Goal: Navigation & Orientation: Find specific page/section

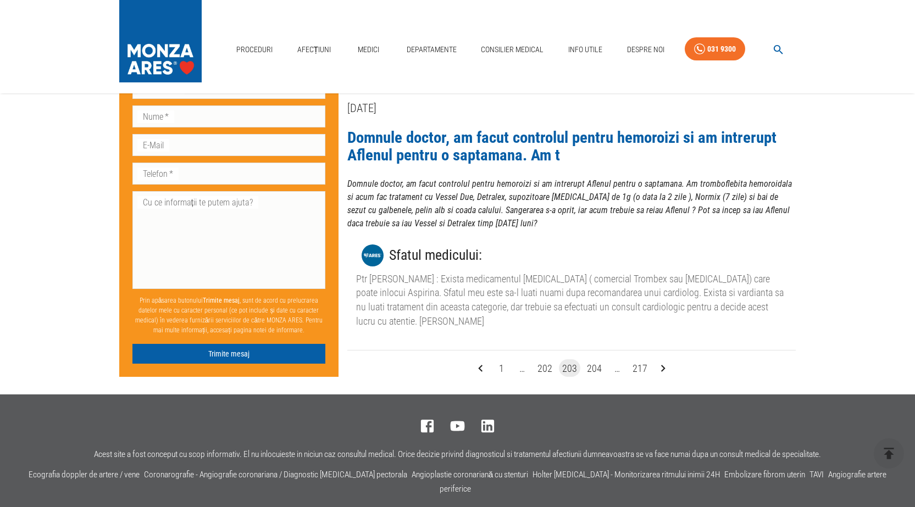
scroll to position [2422, 0]
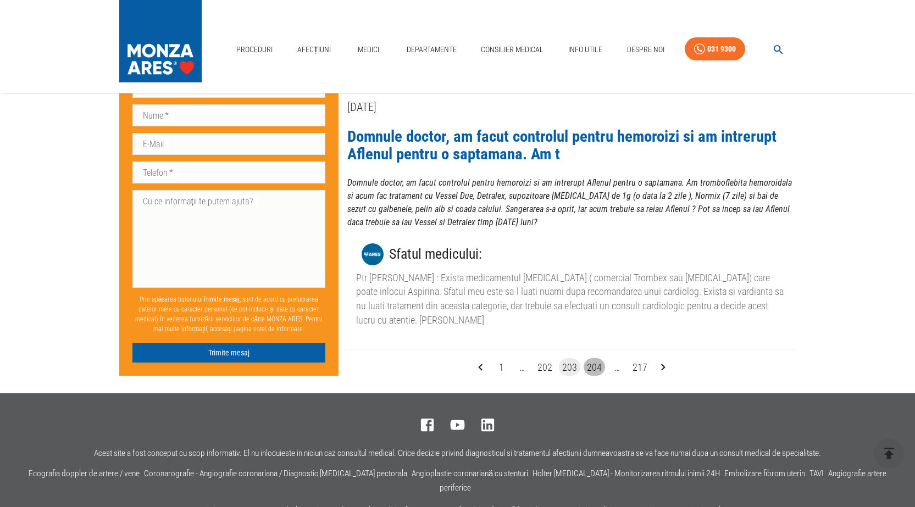
click at [601, 358] on button "204" at bounding box center [594, 367] width 21 height 18
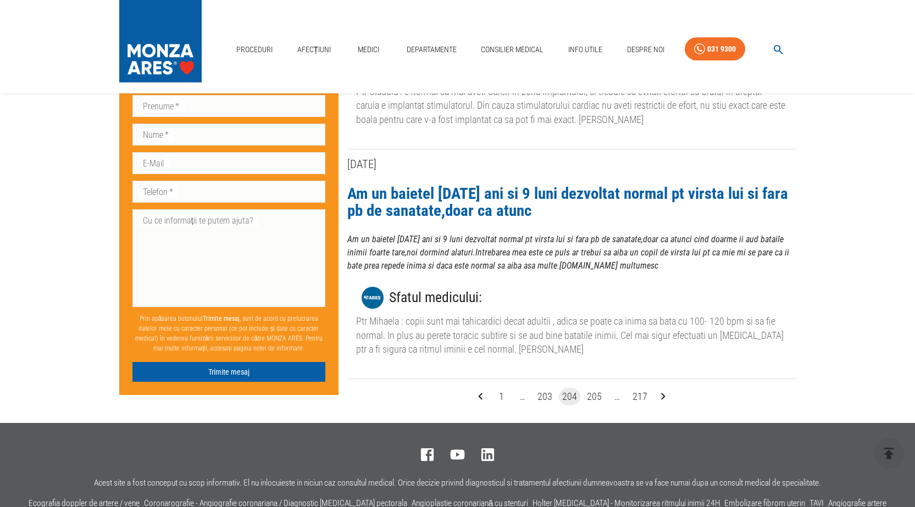
scroll to position [2143, 0]
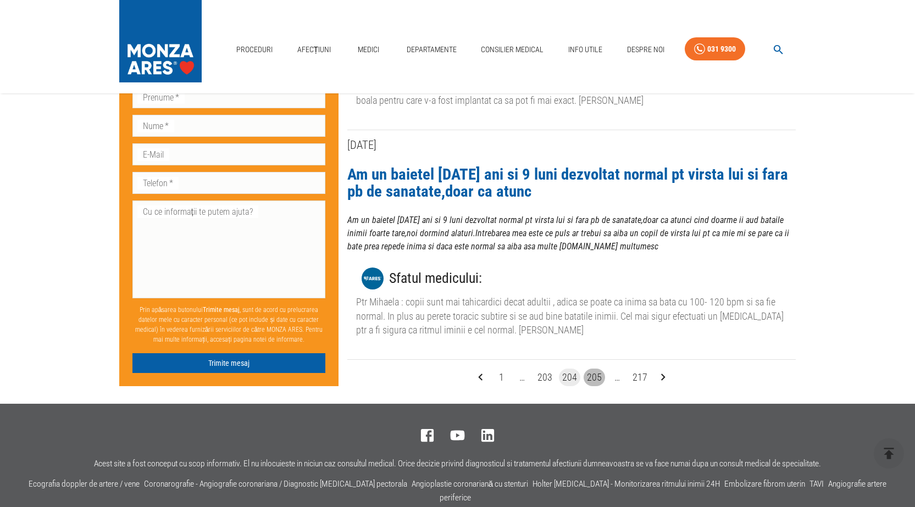
click at [593, 376] on button "205" at bounding box center [594, 378] width 21 height 18
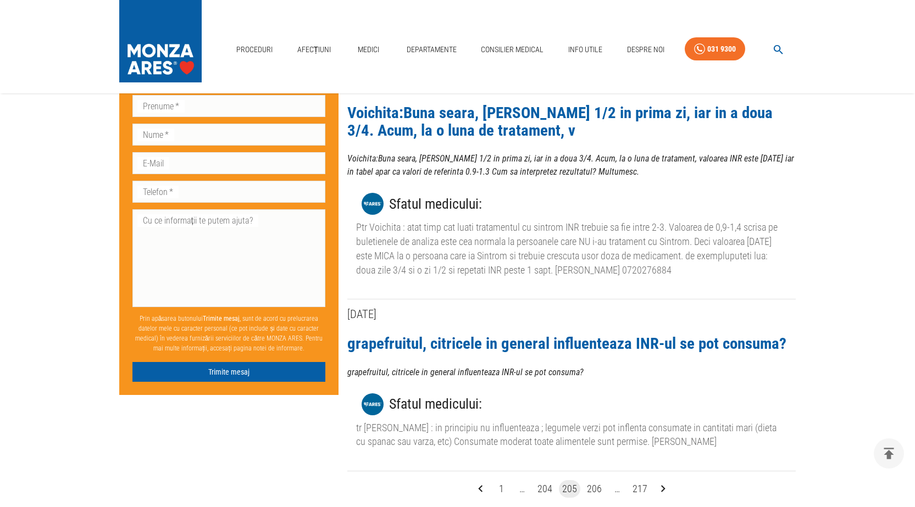
scroll to position [2556, 0]
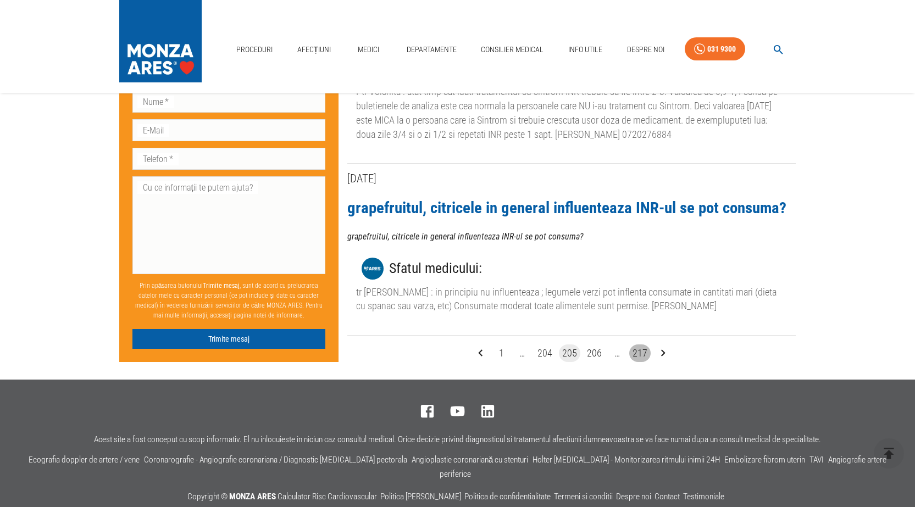
click at [643, 345] on button "217" at bounding box center [639, 354] width 21 height 18
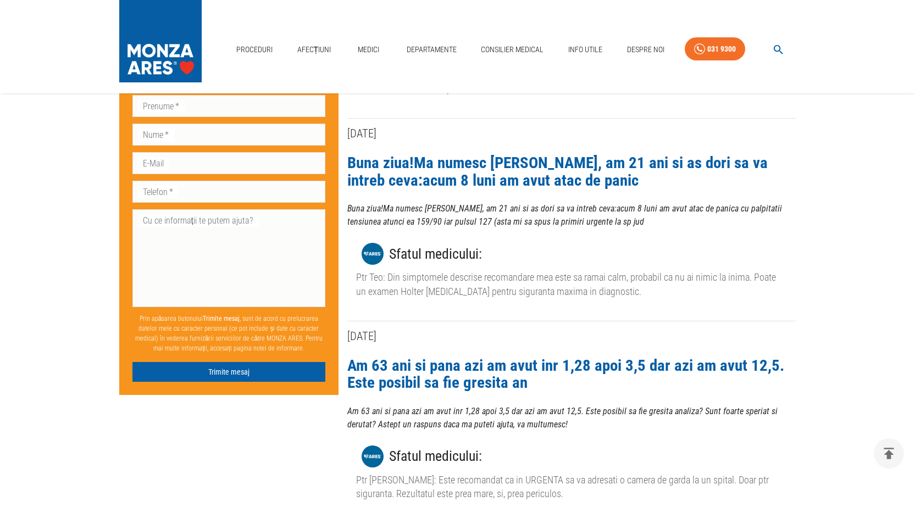
scroll to position [330, 0]
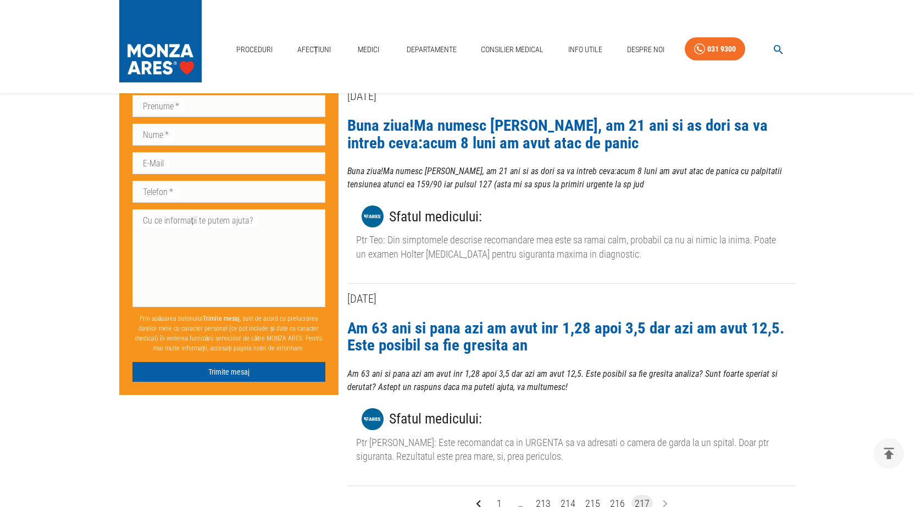
click at [663, 495] on li "pagination navigation" at bounding box center [664, 504] width 21 height 18
click at [644, 495] on button "217" at bounding box center [641, 504] width 21 height 18
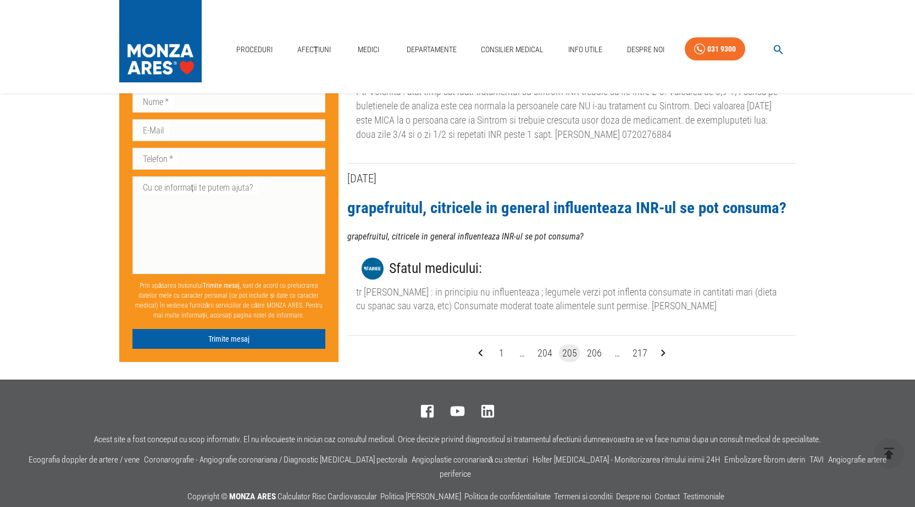
scroll to position [2143, 0]
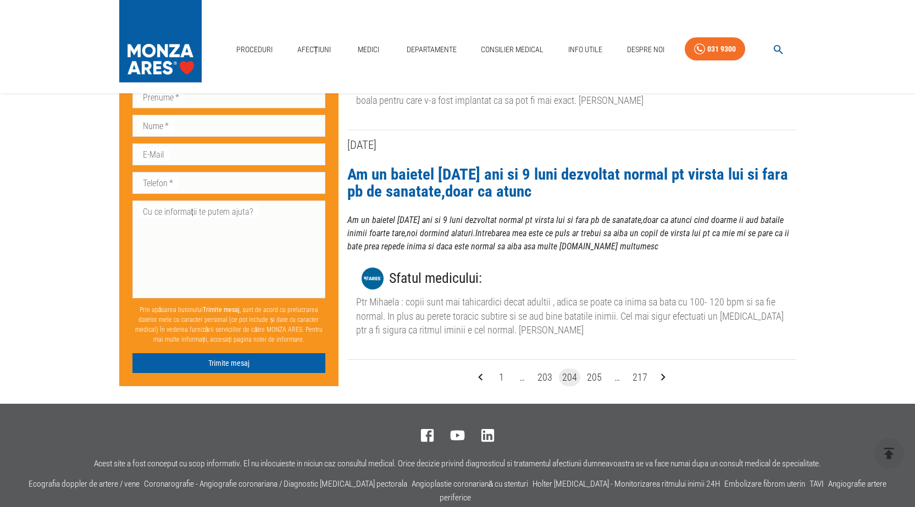
scroll to position [2422, 0]
